Goal: Navigation & Orientation: Find specific page/section

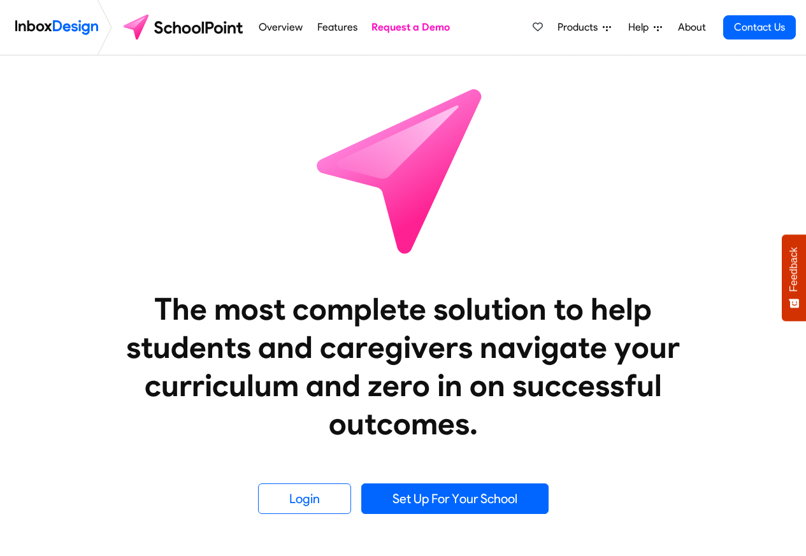
click at [577, 29] on span "Products" at bounding box center [579, 27] width 45 height 15
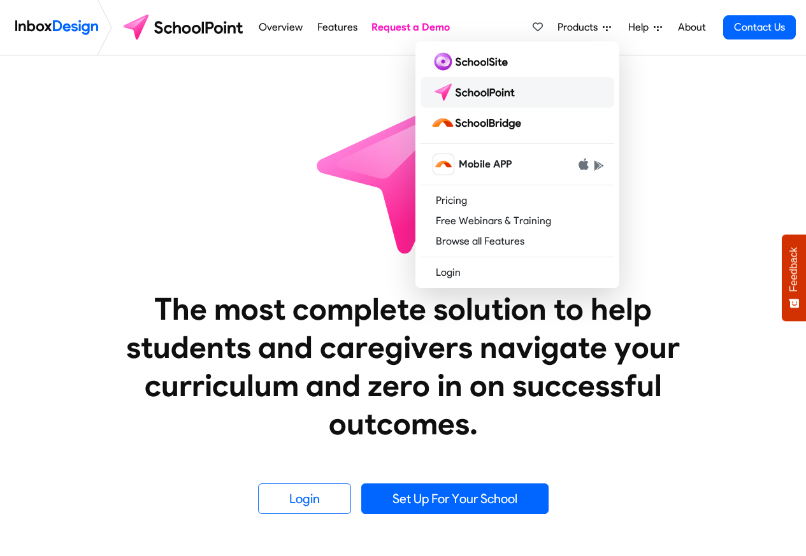
click at [500, 98] on img at bounding box center [476, 92] width 90 height 20
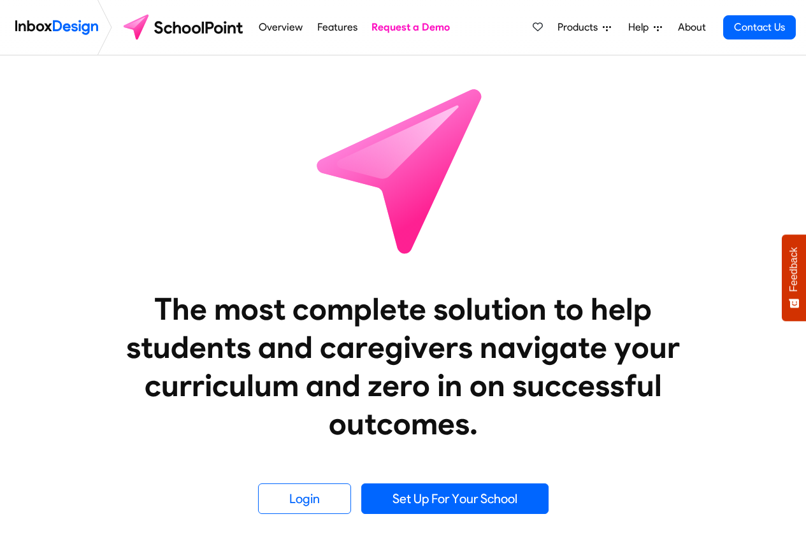
click at [606, 29] on icon at bounding box center [607, 28] width 8 height 5
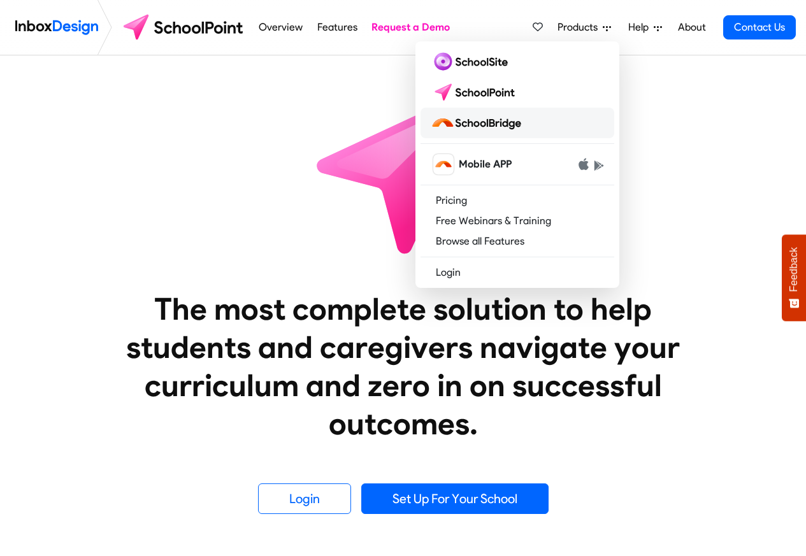
click at [495, 124] on img at bounding box center [479, 123] width 96 height 20
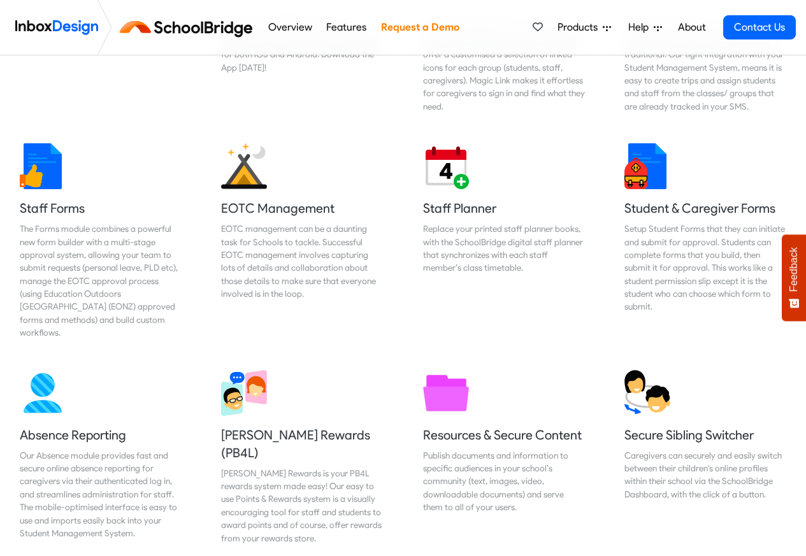
scroll to position [306, 0]
